Goal: Information Seeking & Learning: Learn about a topic

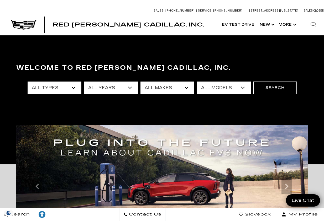
click at [238, 93] on select "All Models Colorado Corvette Grand Sport Crosstrek Crown Signia CT4 CT5 Durango…" at bounding box center [224, 88] width 54 height 13
select select "LYRIQ"
click at [197, 82] on select "All Models Colorado Corvette Grand Sport Crosstrek Crown Signia CT4 CT5 Durango…" at bounding box center [224, 88] width 54 height 13
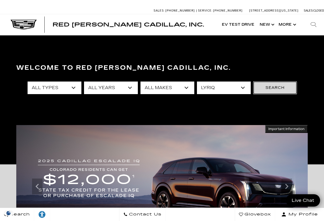
click at [263, 86] on button "Search" at bounding box center [274, 88] width 43 height 13
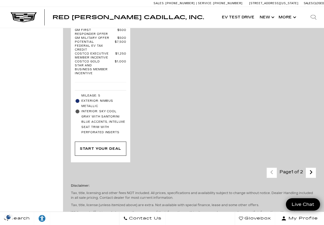
scroll to position [1793, 0]
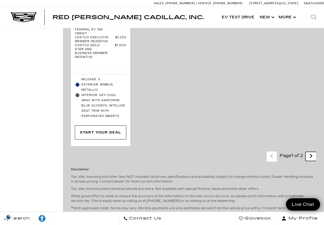
click at [312, 152] on icon "next page" at bounding box center [310, 156] width 3 height 8
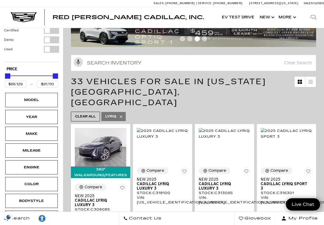
scroll to position [87, 0]
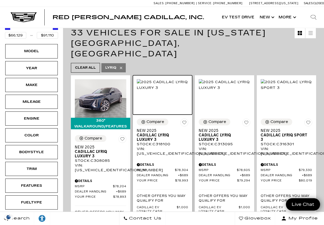
click at [173, 90] on img at bounding box center [162, 85] width 51 height 12
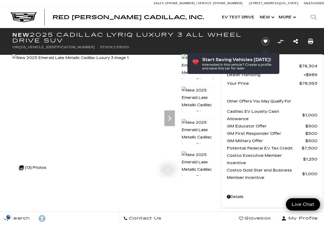
click at [114, 153] on div at bounding box center [94, 116] width 165 height 124
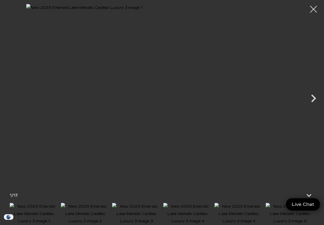
click at [309, 13] on div at bounding box center [313, 9] width 14 height 14
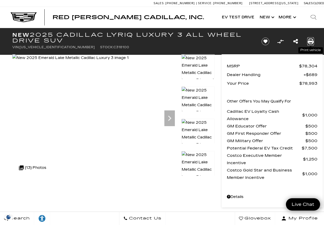
click at [311, 41] on icon "Print this New 2025 Cadillac LYRIQ Luxury 3 All Wheel Drive SUV" at bounding box center [310, 42] width 6 height 6
